Goal: Task Accomplishment & Management: Use online tool/utility

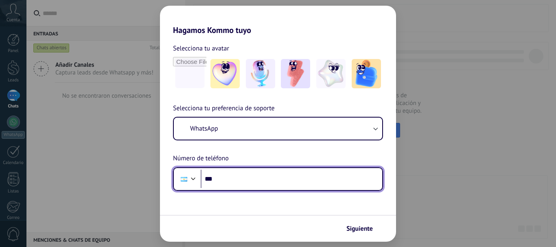
click at [241, 186] on input "***" at bounding box center [292, 179] width 182 height 19
click at [241, 183] on input "***" at bounding box center [292, 179] width 182 height 19
click at [257, 180] on input "***" at bounding box center [292, 179] width 182 height 19
type input "**********"
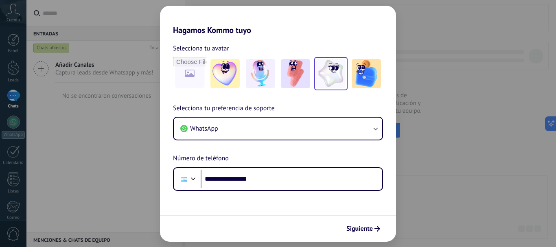
click at [329, 77] on img at bounding box center [330, 73] width 29 height 29
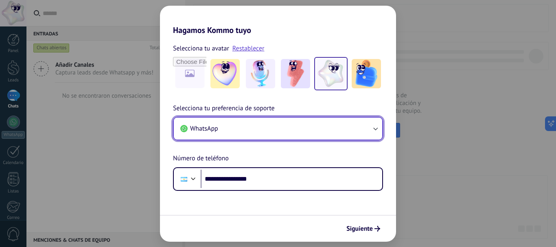
click at [312, 124] on button "WhatsApp" at bounding box center [278, 129] width 208 height 22
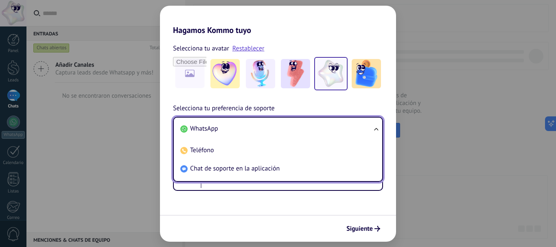
click at [312, 124] on li "WhatsApp" at bounding box center [276, 129] width 199 height 18
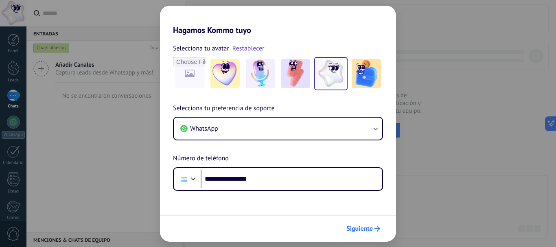
click at [357, 226] on span "Siguiente" at bounding box center [359, 229] width 26 height 6
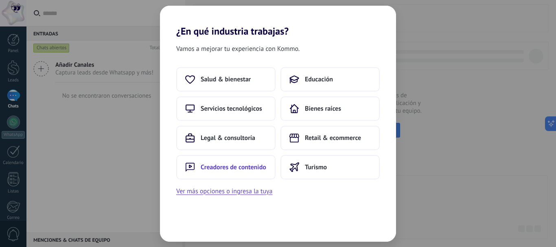
click at [231, 171] on span "Creadores de contenido" at bounding box center [234, 167] width 66 height 8
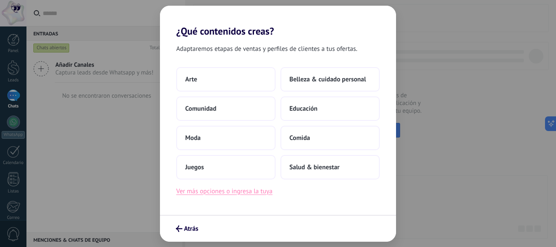
click at [218, 194] on button "Ver más opciones o ingresa la tuya" at bounding box center [224, 191] width 96 height 11
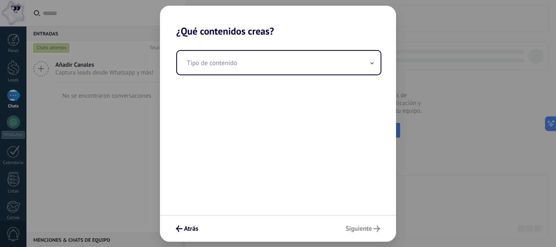
click at [234, 75] on div "Tipo de contenido" at bounding box center [278, 126] width 236 height 178
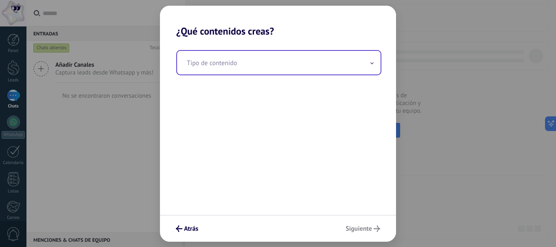
click at [235, 66] on input "text" at bounding box center [279, 63] width 204 height 24
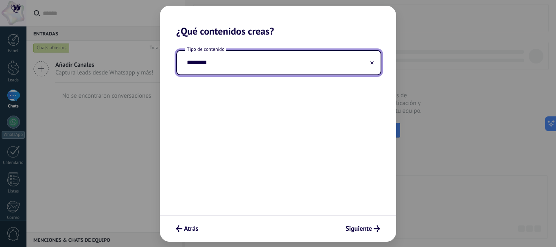
type input "********"
click at [348, 242] on div "¿Qué contenidos creas? Tipo de contenido ******** Atrás Siguiente" at bounding box center [278, 123] width 556 height 247
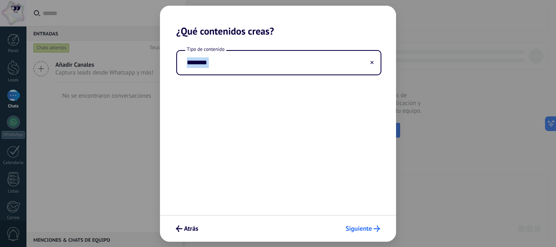
click at [354, 229] on span "Siguiente" at bounding box center [359, 229] width 26 height 6
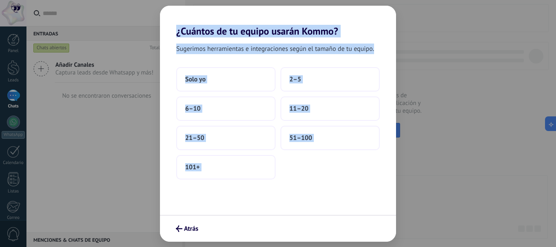
click at [348, 213] on div "Sugerimos herramientas e integraciones según el tamaño de tu equipo. Solo yo 2–…" at bounding box center [278, 126] width 236 height 178
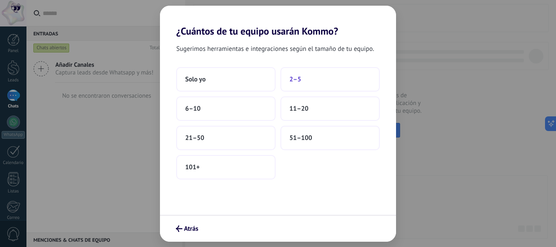
click at [287, 74] on button "2–5" at bounding box center [329, 79] width 99 height 24
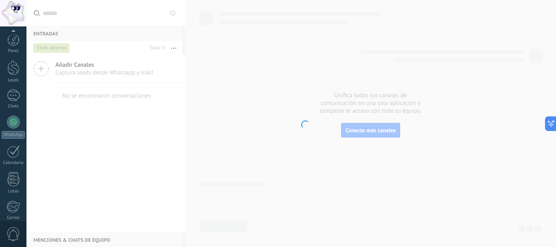
scroll to position [92, 0]
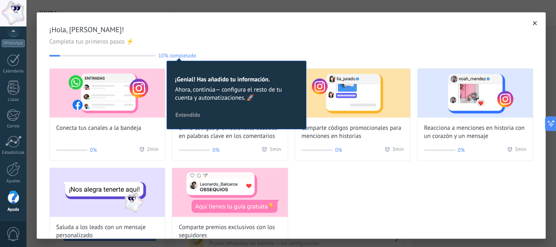
click at [189, 120] on button "Entendido" at bounding box center [188, 115] width 32 height 12
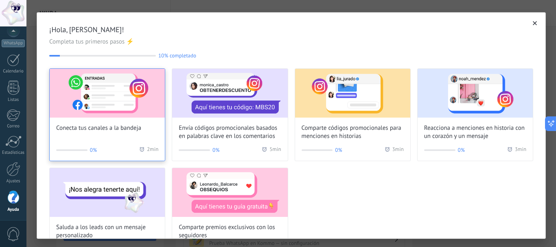
click at [138, 156] on div "Conecta tus canales a la bandeja 0% 2 min" at bounding box center [107, 114] width 116 height 93
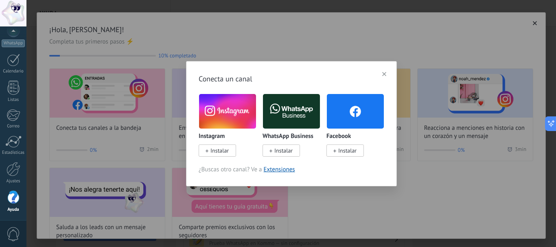
click at [222, 151] on span "Instalar" at bounding box center [219, 150] width 18 height 7
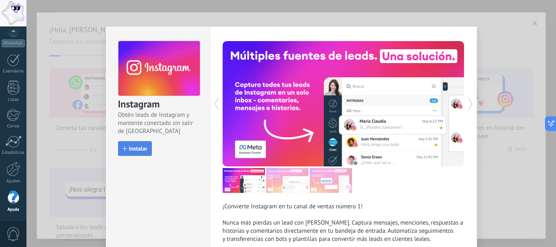
click at [131, 144] on button "Instalar" at bounding box center [135, 148] width 34 height 15
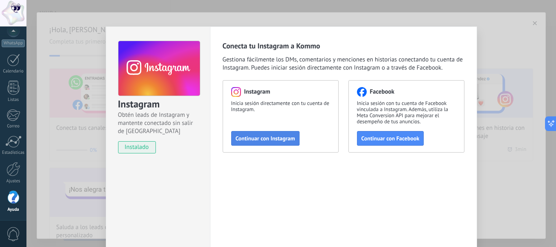
click at [268, 144] on button "Continuar con Instagram" at bounding box center [265, 138] width 68 height 15
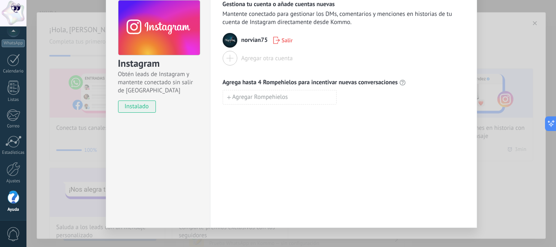
scroll to position [52, 0]
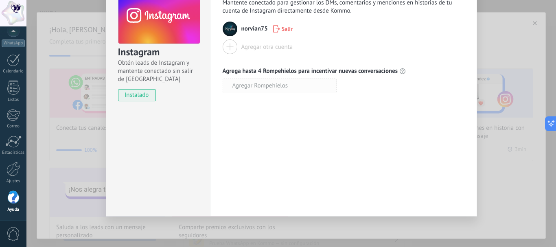
click at [267, 89] on span "Agregar Rompehielos" at bounding box center [260, 86] width 56 height 6
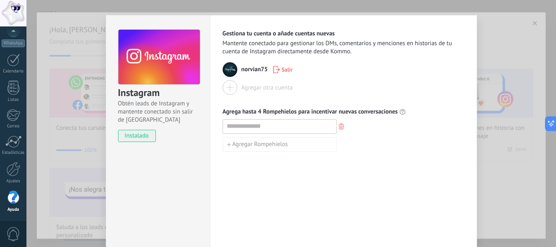
click at [496, 41] on div "Instagram Obtén leads de Instagram y mantente conectado sin salir de Kommo inst…" at bounding box center [291, 123] width 530 height 247
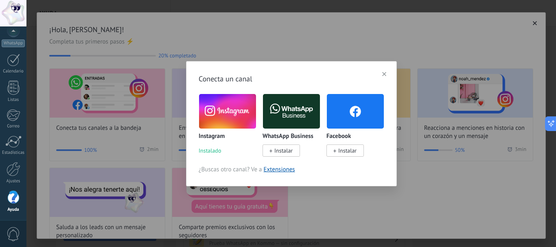
click at [335, 153] on icon at bounding box center [334, 150] width 3 height 3
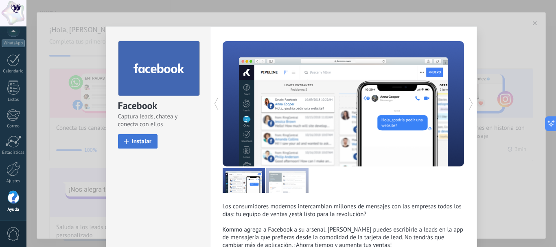
click at [144, 148] on button "Instalar" at bounding box center [138, 141] width 40 height 14
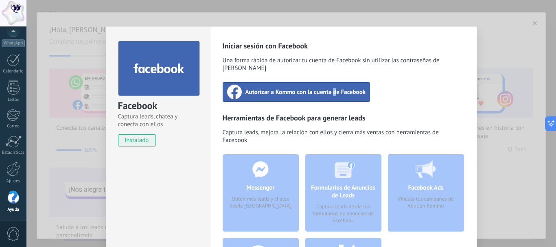
click at [334, 88] on span "Autorizar a Kommo con la cuenta de Facebook" at bounding box center [305, 92] width 120 height 8
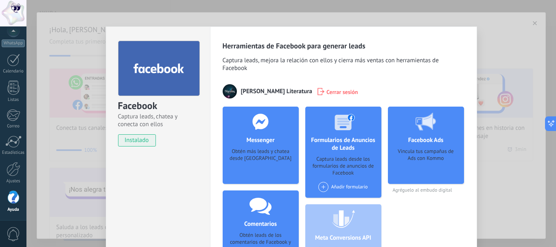
click at [514, 51] on div "Facebook Captura leads, chatea y conecta con ellos instalado Desinstalar Herram…" at bounding box center [291, 123] width 530 height 247
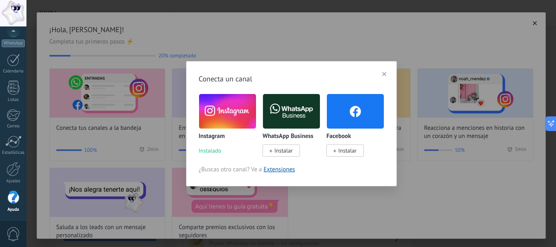
click at [381, 76] on button "button" at bounding box center [384, 74] width 11 height 12
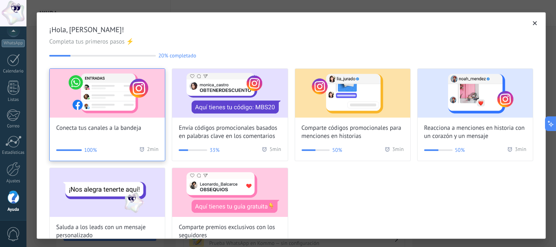
click at [114, 130] on span "Conecta tus canales a la bandeja" at bounding box center [98, 128] width 85 height 8
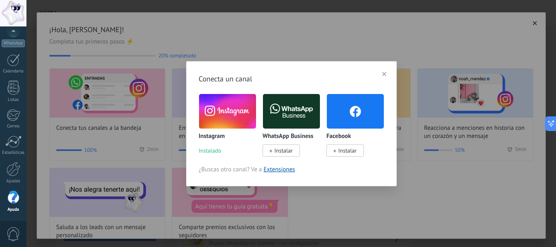
click at [379, 76] on button "button" at bounding box center [384, 74] width 11 height 12
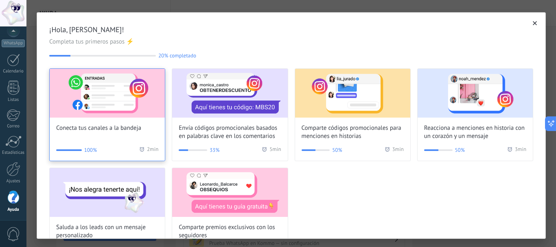
click at [90, 126] on span "Conecta tus canales a la bandeja" at bounding box center [98, 128] width 85 height 8
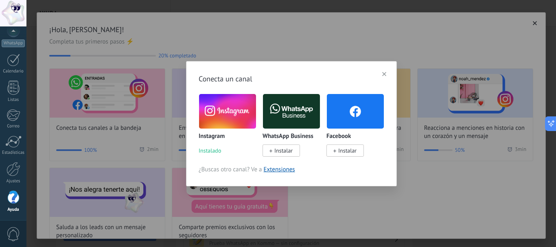
click at [330, 145] on span "Instalar" at bounding box center [344, 150] width 37 height 12
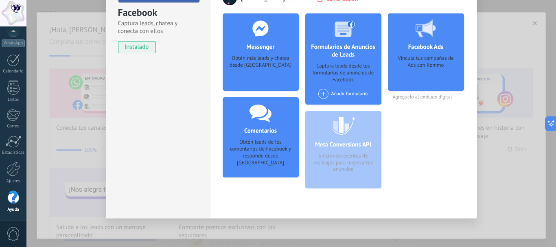
scroll to position [95, 0]
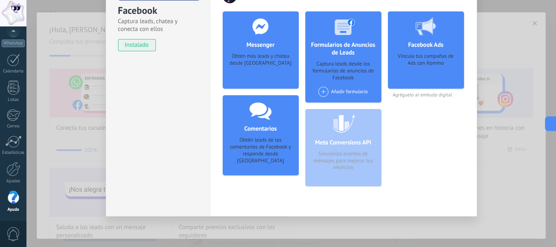
click at [122, 46] on span "instalado" at bounding box center [136, 45] width 37 height 12
click at [487, 73] on div "Facebook Captura leads, chatea y conecta con ellos instalado Desinstalar Herram…" at bounding box center [291, 123] width 530 height 247
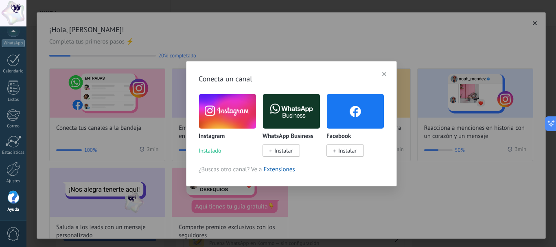
scroll to position [0, 0]
click at [286, 151] on span "Instalar" at bounding box center [283, 150] width 18 height 7
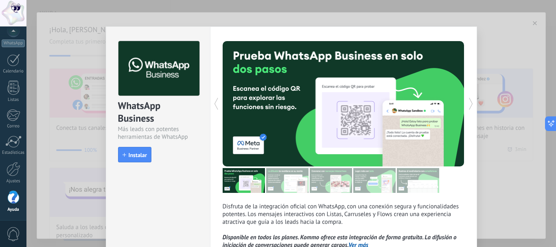
click at [499, 34] on div "WhatsApp Business Más leads con potentes herramientas de WhatsApp install Insta…" at bounding box center [291, 123] width 530 height 247
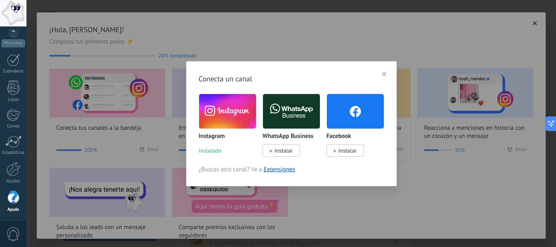
click at [382, 74] on icon "button" at bounding box center [384, 74] width 4 height 4
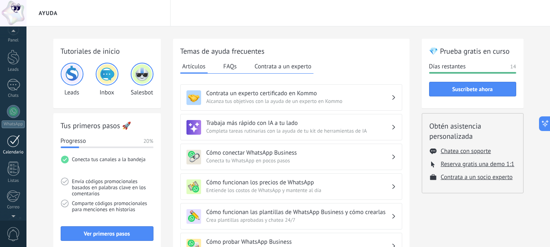
scroll to position [10, 0]
click at [7, 102] on div "Panel Leads Chats WhatsApp Clientes" at bounding box center [13, 163] width 26 height 278
click at [11, 118] on div at bounding box center [13, 111] width 13 height 13
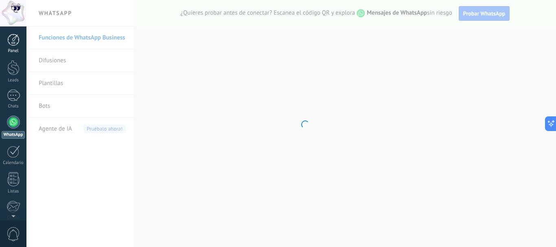
click at [17, 50] on div "Panel" at bounding box center [14, 50] width 24 height 5
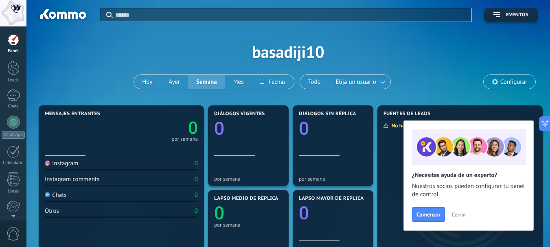
click at [455, 217] on span "Cerrar" at bounding box center [458, 215] width 15 height 6
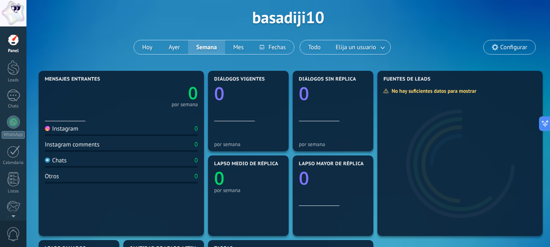
scroll to position [81, 0]
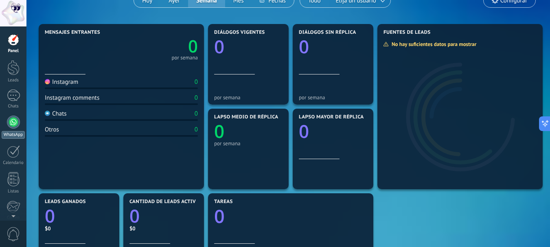
click at [16, 134] on div "WhatsApp" at bounding box center [13, 135] width 23 height 8
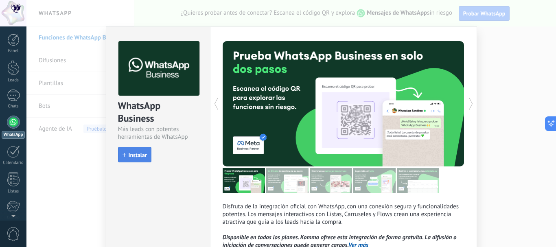
click at [134, 159] on button "Instalar" at bounding box center [134, 154] width 33 height 15
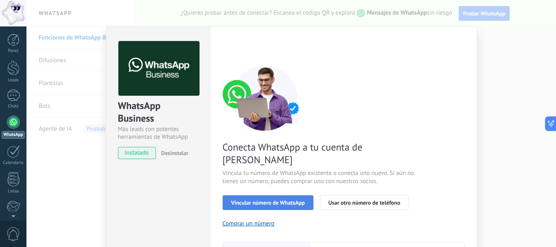
click at [236, 200] on span "Vincular número de WhatsApp" at bounding box center [268, 203] width 74 height 6
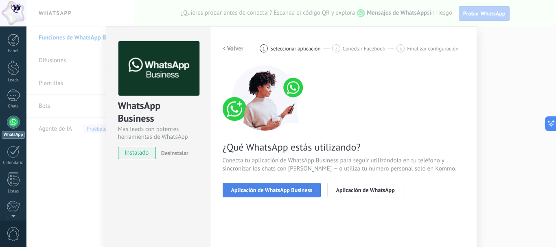
click at [285, 191] on span "Aplicación de WhatsApp Business" at bounding box center [271, 190] width 81 height 6
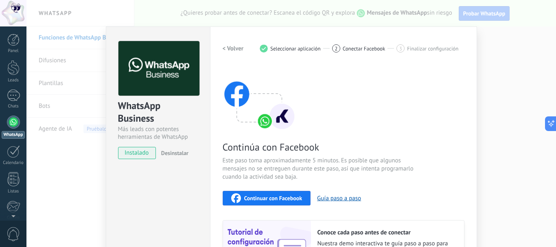
click at [230, 52] on h2 "< Volver" at bounding box center [233, 49] width 21 height 8
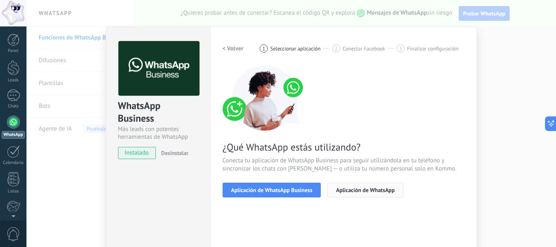
click at [343, 188] on span "Aplicación de WhatsApp" at bounding box center [365, 190] width 59 height 6
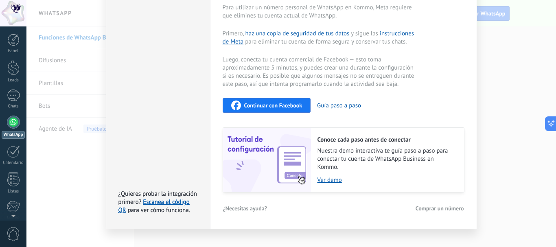
scroll to position [39, 0]
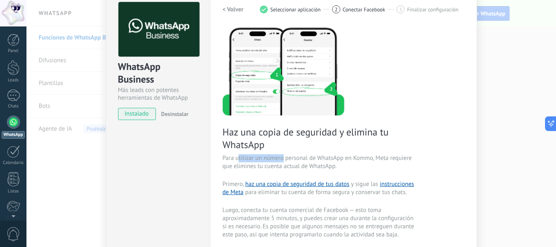
drag, startPoint x: 238, startPoint y: 160, endPoint x: 287, endPoint y: 158, distance: 48.9
click at [282, 158] on span "Para utilizar un número personal de WhatsApp en Kommo, Meta requiere que elimin…" at bounding box center [320, 162] width 194 height 16
click at [295, 158] on span "Para utilizar un número personal de WhatsApp en Kommo, Meta requiere que elimin…" at bounding box center [320, 162] width 194 height 16
click at [329, 158] on span "Para utilizar un número personal de WhatsApp en Kommo, Meta requiere que elimin…" at bounding box center [320, 162] width 194 height 16
click at [396, 155] on span "Para utilizar un número personal de WhatsApp en Kommo, Meta requiere que elimin…" at bounding box center [320, 162] width 194 height 16
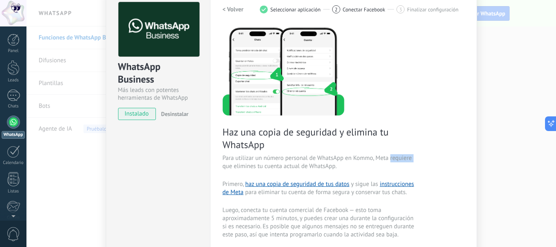
click at [396, 155] on span "Para utilizar un número personal de WhatsApp en Kommo, Meta requiere que elimin…" at bounding box center [320, 162] width 194 height 16
click at [379, 163] on span "Para utilizar un número personal de WhatsApp en Kommo, Meta requiere que elimin…" at bounding box center [320, 162] width 194 height 16
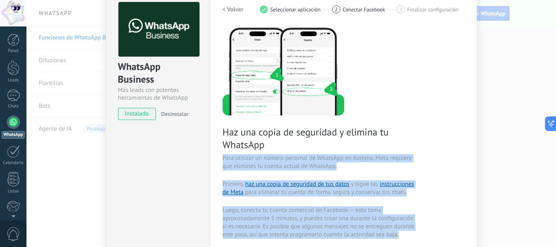
click at [379, 163] on span "Para utilizar un número personal de WhatsApp en Kommo, Meta requiere que elimin…" at bounding box center [320, 162] width 194 height 16
click at [324, 163] on span "Para utilizar un número personal de WhatsApp en Kommo, Meta requiere que elimin…" at bounding box center [320, 162] width 194 height 16
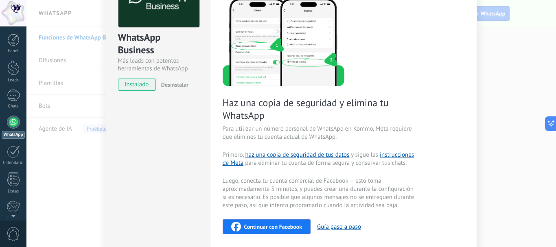
scroll to position [80, 0]
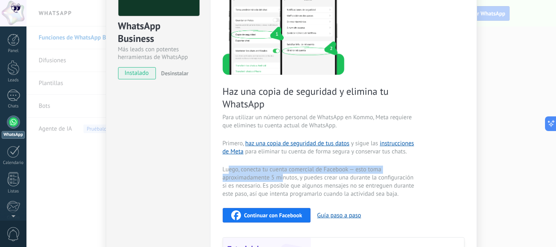
drag, startPoint x: 227, startPoint y: 171, endPoint x: 287, endPoint y: 174, distance: 60.3
click at [285, 174] on span "Luego, conecta tu cuenta comercial de Facebook — esto toma aproximadamente 5 mi…" at bounding box center [320, 182] width 194 height 33
click at [323, 166] on span "Luego, conecta tu cuenta comercial de Facebook — esto toma aproximadamente 5 mi…" at bounding box center [320, 182] width 194 height 33
click at [331, 167] on span "Luego, conecta tu cuenta comercial de Facebook — esto toma aproximadamente 5 mi…" at bounding box center [320, 182] width 194 height 33
click at [331, 168] on span "Luego, conecta tu cuenta comercial de Facebook — esto toma aproximadamente 5 mi…" at bounding box center [320, 182] width 194 height 33
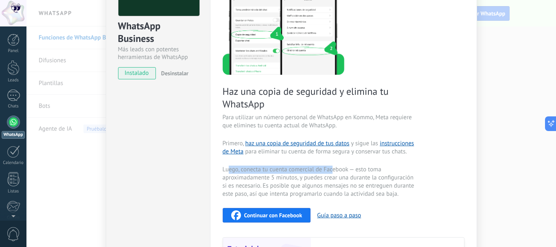
click at [331, 169] on span "Luego, conecta tu cuenta comercial de Facebook — esto toma aproximadamente 5 mi…" at bounding box center [320, 182] width 194 height 33
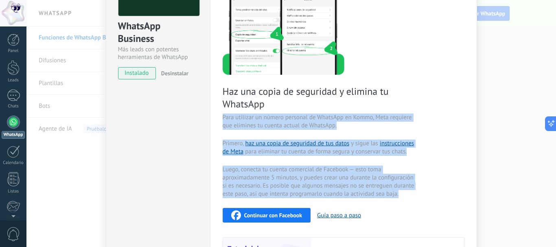
click at [331, 169] on span "Luego, conecta tu cuenta comercial de Facebook — esto toma aproximadamente 5 mi…" at bounding box center [320, 182] width 194 height 33
click at [394, 201] on div "Haz una copia de seguridad y elimina tu WhatsApp Para utilizar un número person…" at bounding box center [344, 144] width 242 height 317
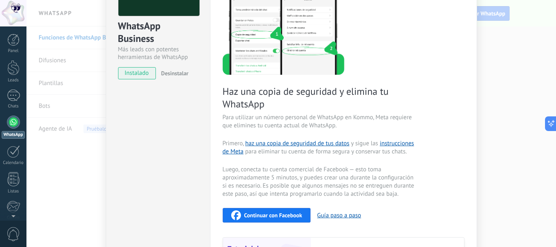
scroll to position [0, 0]
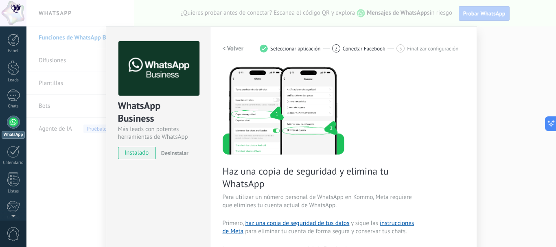
click at [230, 50] on h2 "< Volver" at bounding box center [233, 49] width 21 height 8
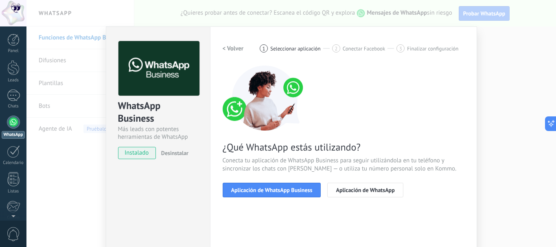
click at [239, 182] on div "¿Qué WhatsApp estás utilizando? Conecta tu aplicación de WhatsApp Business para…" at bounding box center [344, 132] width 242 height 132
click at [238, 187] on span "Aplicación de WhatsApp Business" at bounding box center [271, 190] width 81 height 6
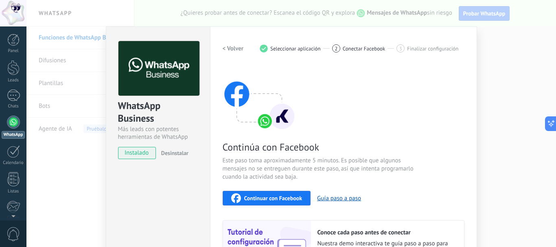
click at [276, 196] on span "Continuar con Facebook" at bounding box center [273, 198] width 58 height 6
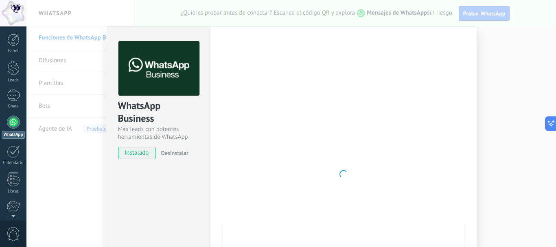
click at [492, 68] on div "WhatsApp Business Más leads con potentes herramientas de WhatsApp instalado Des…" at bounding box center [291, 123] width 530 height 247
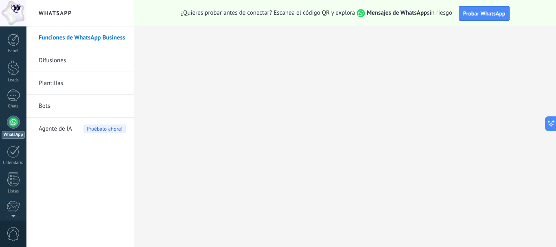
click at [9, 127] on div at bounding box center [13, 122] width 13 height 13
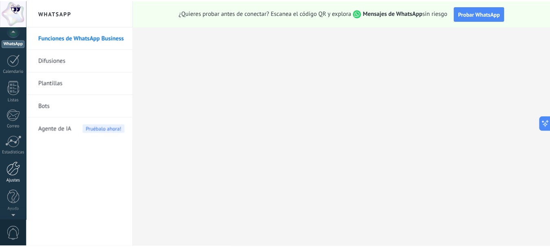
scroll to position [92, 0]
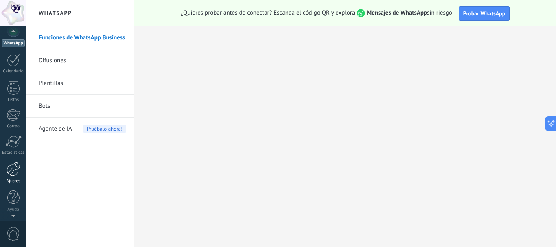
click at [15, 168] on div at bounding box center [14, 169] width 14 height 14
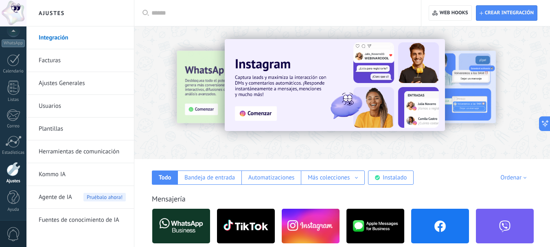
click at [53, 36] on link "Integración" at bounding box center [82, 37] width 87 height 23
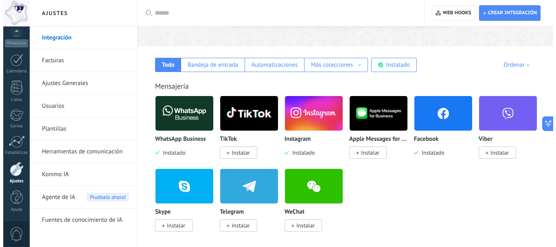
scroll to position [122, 0]
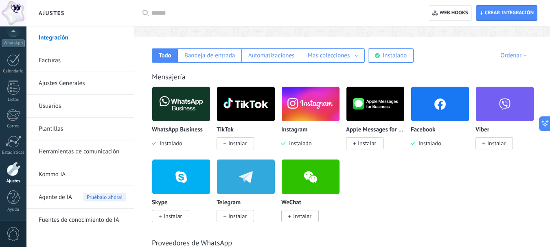
click at [152, 96] on img at bounding box center [181, 103] width 58 height 39
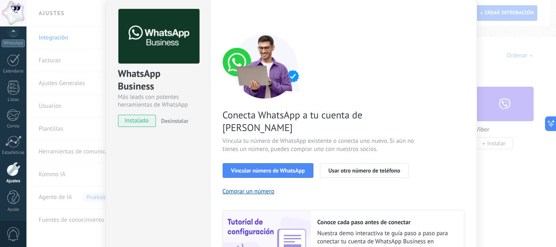
scroll to position [41, 0]
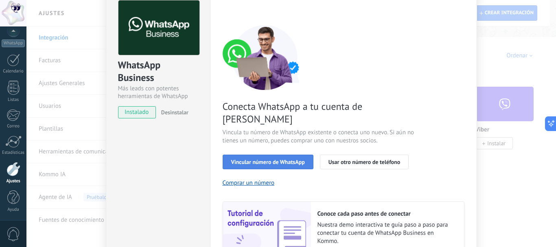
click at [267, 159] on span "Vincular número de WhatsApp" at bounding box center [268, 162] width 74 height 6
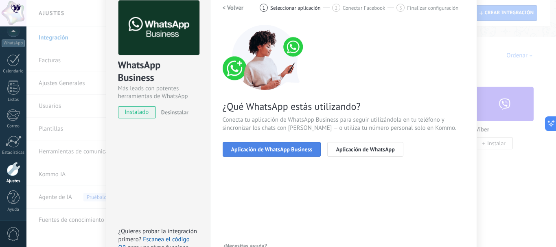
click at [278, 151] on span "Aplicación de WhatsApp Business" at bounding box center [271, 150] width 81 height 6
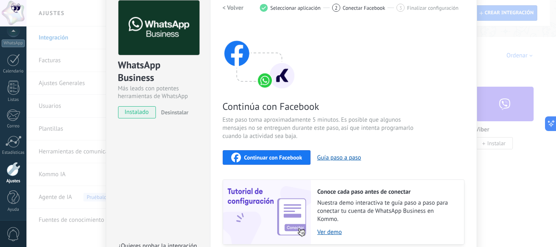
scroll to position [81, 0]
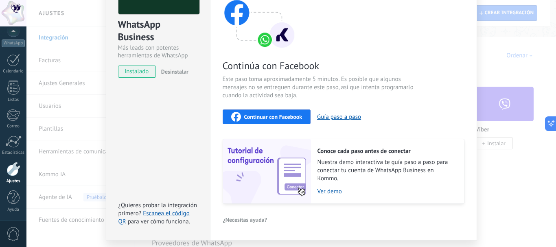
click at [287, 123] on button "Continuar con Facebook" at bounding box center [267, 116] width 88 height 15
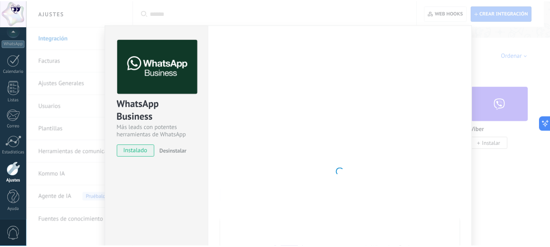
scroll to position [0, 0]
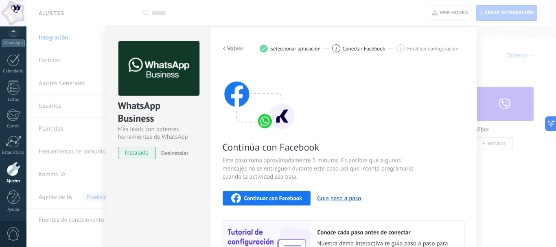
click at [234, 199] on icon "button" at bounding box center [236, 198] width 10 height 10
click at [499, 33] on div "WhatsApp Business Más leads con potentes herramientas de WhatsApp instalado Des…" at bounding box center [291, 123] width 530 height 247
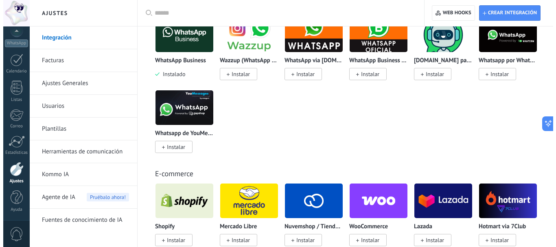
scroll to position [326, 0]
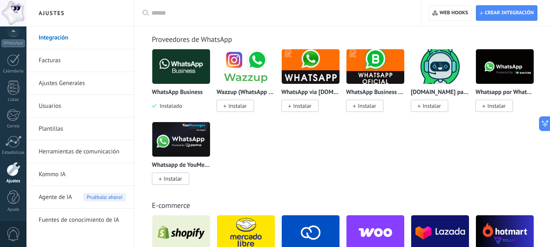
click at [372, 82] on img at bounding box center [375, 66] width 58 height 39
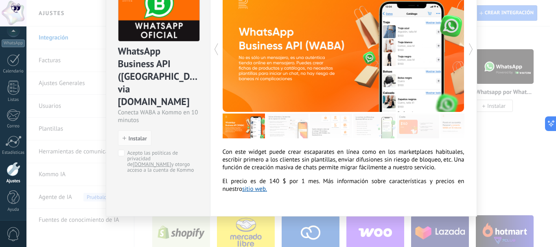
scroll to position [61, 0]
click at [133, 136] on span "Instalar" at bounding box center [138, 139] width 18 height 6
click at [125, 136] on span "Instalar" at bounding box center [135, 139] width 24 height 6
click at [123, 130] on button "Instalar" at bounding box center [134, 137] width 33 height 15
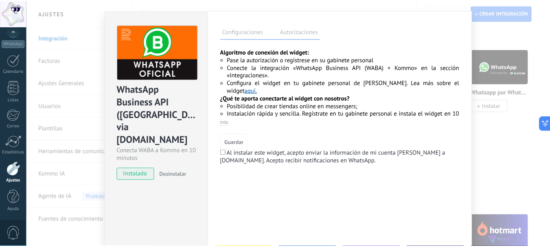
scroll to position [0, 0]
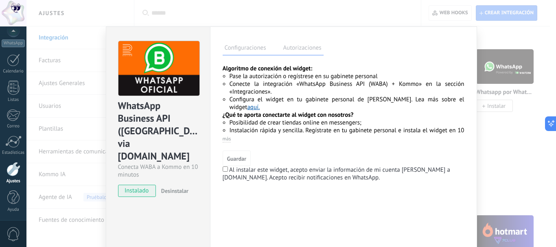
click at [254, 169] on label "Al instalar este widget, acepto enviar la información de mi cuenta [PERSON_NAME…" at bounding box center [337, 173] width 228 height 15
click at [231, 160] on span "Guardar" at bounding box center [236, 159] width 19 height 6
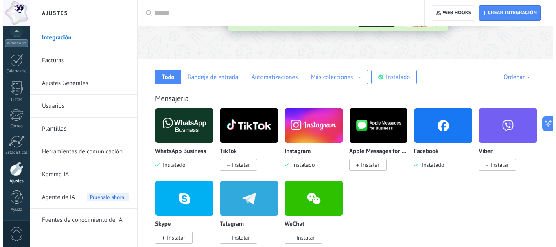
scroll to position [122, 0]
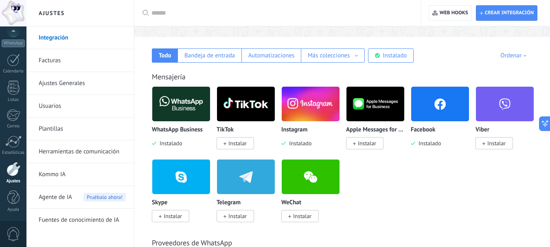
click at [179, 123] on div "WhatsApp Business Instalado" at bounding box center [181, 116] width 59 height 61
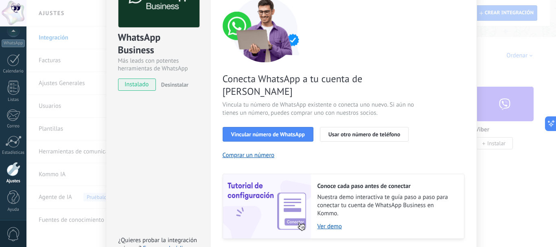
scroll to position [81, 0]
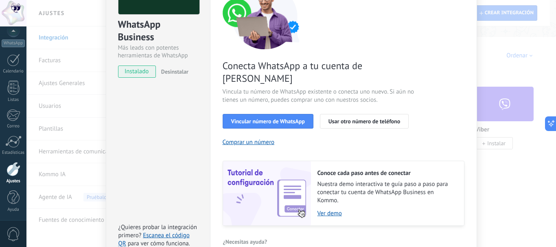
click at [293, 116] on div "Conecta WhatsApp a tu cuenta de Kommo Vincula tu número de WhatsApp existente o…" at bounding box center [344, 105] width 242 height 242
click at [293, 114] on button "Vincular número de WhatsApp" at bounding box center [268, 121] width 91 height 15
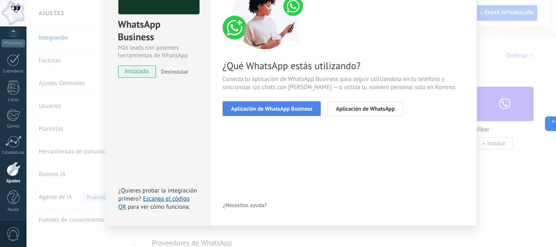
click at [304, 109] on span "Aplicación de WhatsApp Business" at bounding box center [271, 109] width 81 height 6
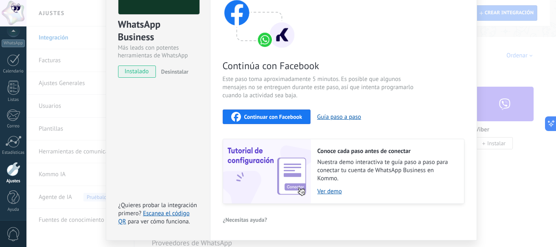
click at [304, 109] on div "Continuar con Facebook Guía paso a paso" at bounding box center [344, 116] width 242 height 15
click at [273, 110] on button "Continuar con Facebook" at bounding box center [267, 116] width 88 height 15
